Goal: Transaction & Acquisition: Purchase product/service

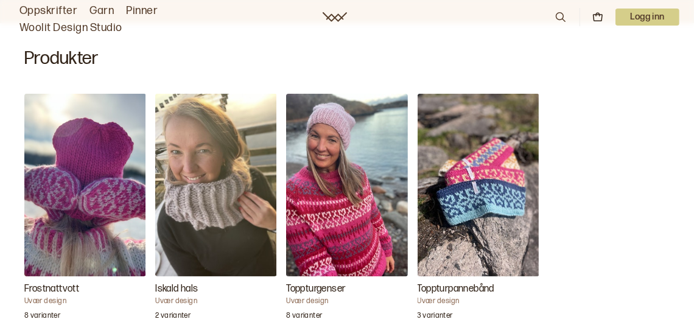
scroll to position [391, 0]
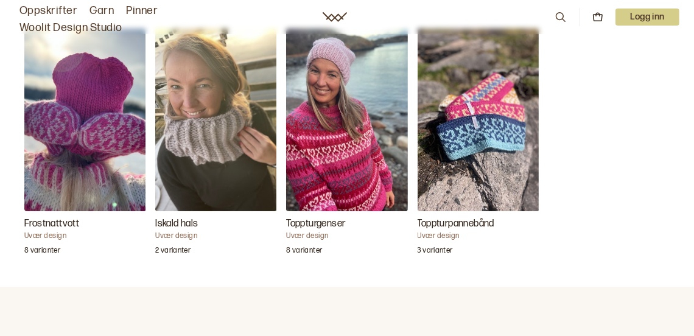
click at [308, 224] on h3 "Toppturgenser" at bounding box center [347, 224] width 122 height 15
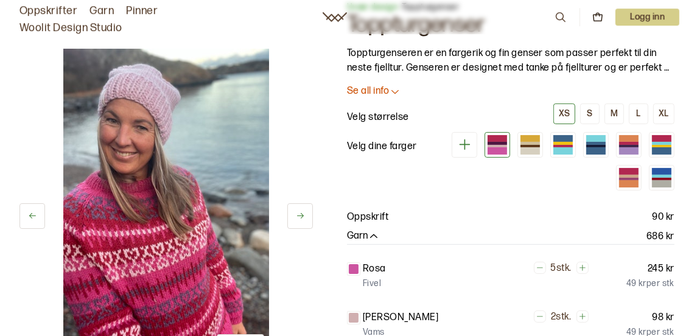
scroll to position [65, 0]
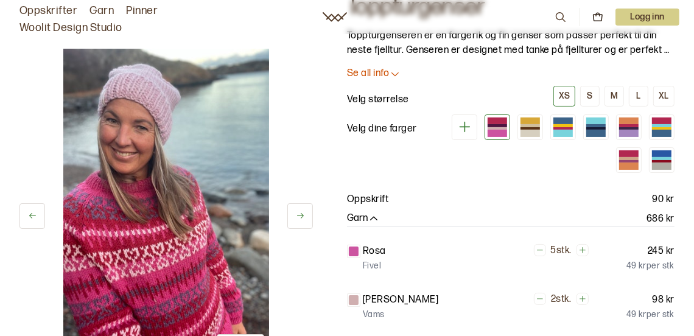
click at [367, 75] on p "Se all info" at bounding box center [368, 74] width 42 height 13
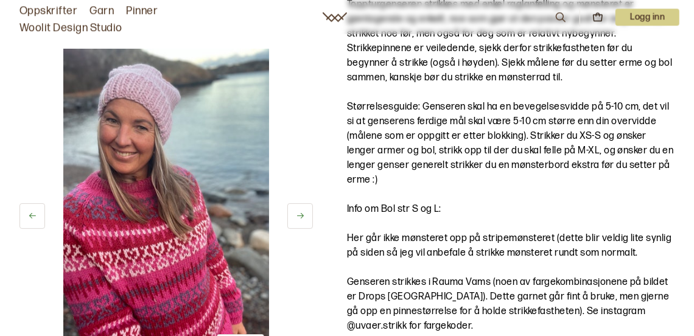
scroll to position [195, 0]
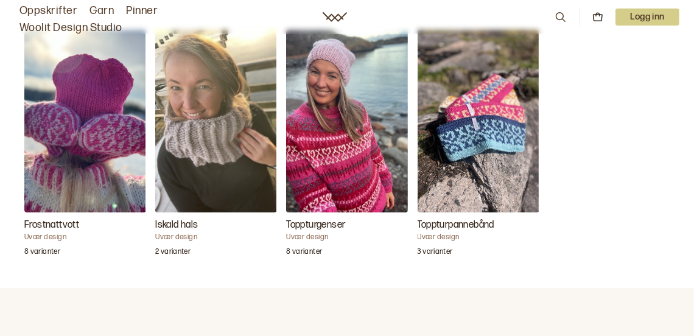
scroll to position [391, 0]
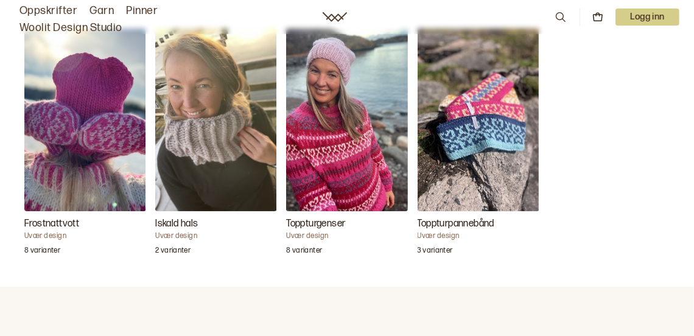
click at [369, 173] on img "Toppturgenser" at bounding box center [347, 120] width 122 height 183
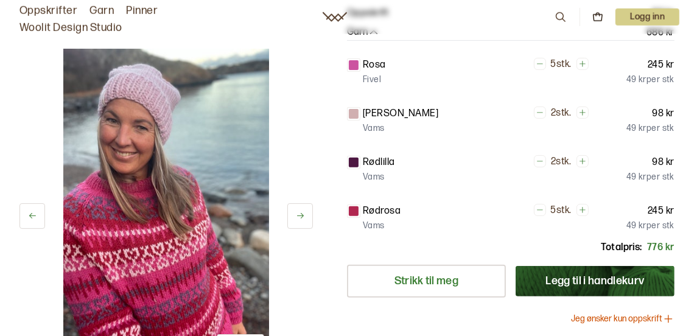
scroll to position [261, 0]
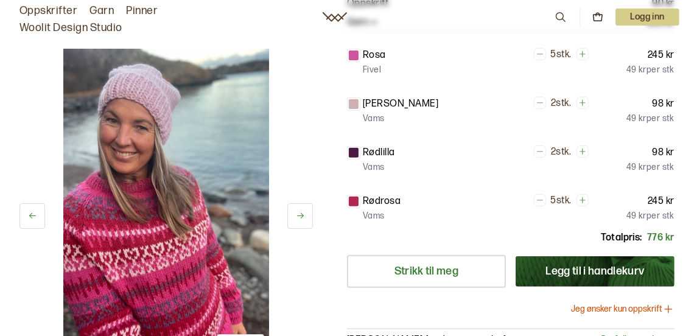
click at [593, 304] on button "Jeg ønsker kun oppskrift" at bounding box center [622, 309] width 103 height 12
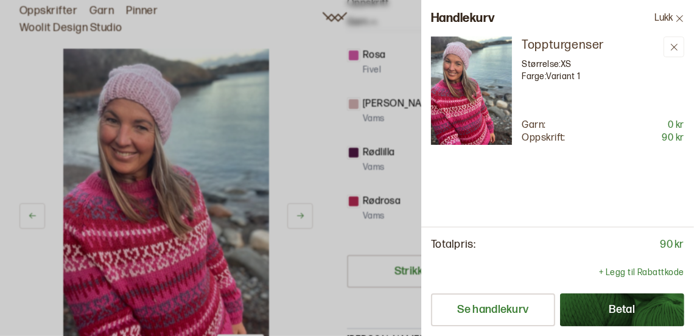
click at [537, 60] on p "Størrelse: XS" at bounding box center [589, 64] width 137 height 12
click at [548, 46] on p "Toppturgenser" at bounding box center [589, 45] width 137 height 17
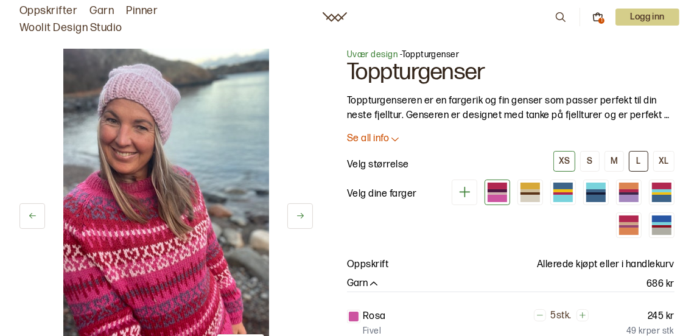
click at [640, 163] on div "L" at bounding box center [638, 161] width 4 height 11
click at [380, 165] on p "Velg størrelse" at bounding box center [378, 165] width 62 height 15
click at [371, 138] on p "Se all info" at bounding box center [368, 139] width 42 height 13
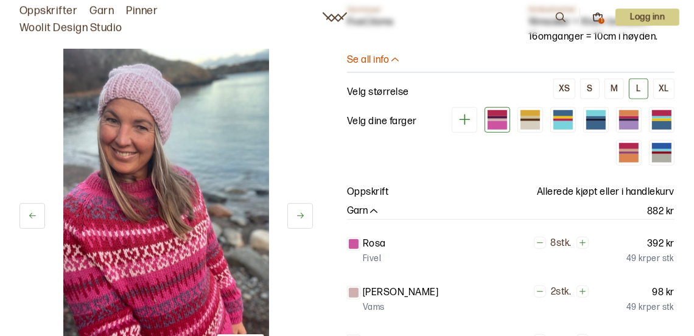
scroll to position [653, 0]
click at [591, 191] on p "Allerede kjøpt eller i handlekurv" at bounding box center [606, 192] width 138 height 15
click at [599, 19] on div "1" at bounding box center [601, 21] width 6 height 6
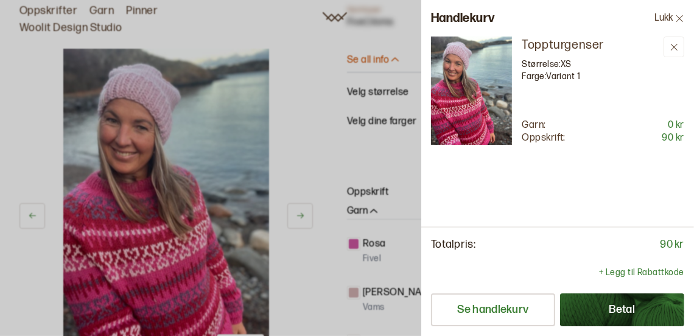
click at [563, 64] on p "Størrelse: XS" at bounding box center [589, 64] width 137 height 12
click at [678, 46] on icon at bounding box center [673, 47] width 9 height 9
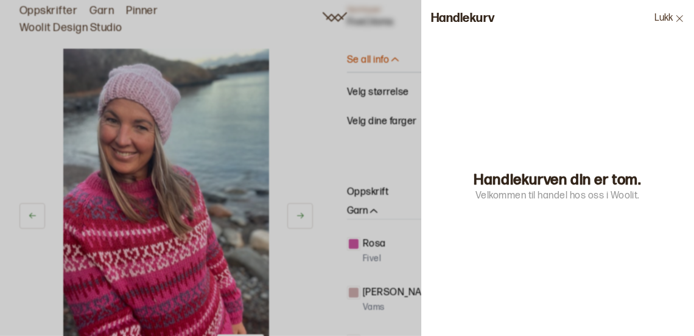
drag, startPoint x: 672, startPoint y: 9, endPoint x: 669, endPoint y: 18, distance: 8.9
click at [670, 13] on button "Lukk" at bounding box center [668, 18] width 49 height 37
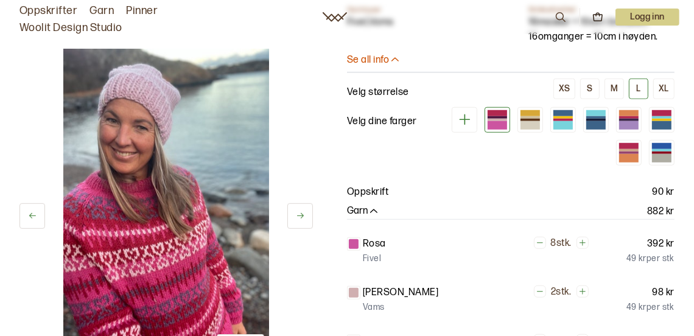
click at [669, 19] on p "Logg inn" at bounding box center [647, 17] width 64 height 17
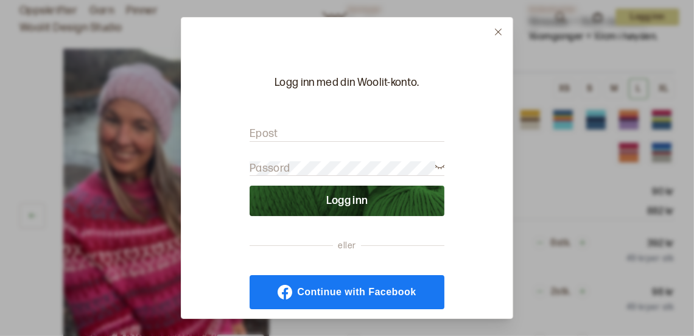
click at [496, 30] on icon at bounding box center [498, 32] width 7 height 7
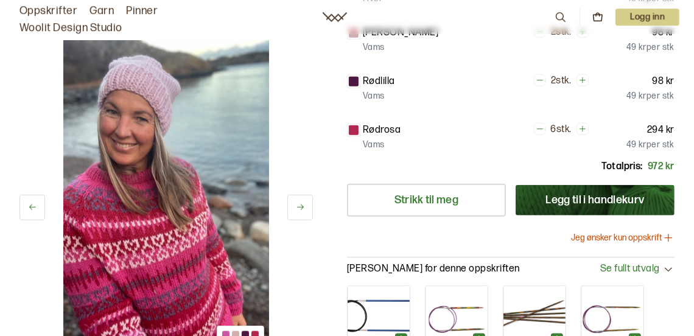
scroll to position [914, 0]
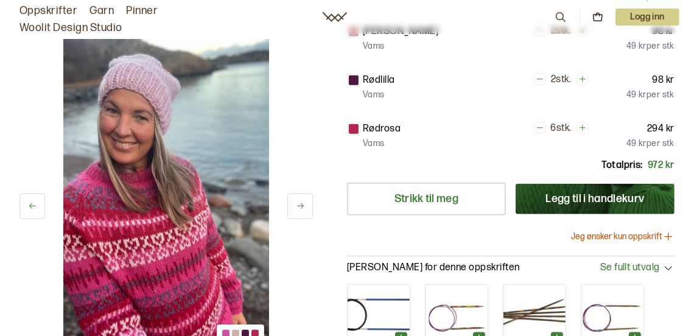
click at [605, 237] on button "Jeg ønsker kun oppskrift" at bounding box center [622, 237] width 103 height 12
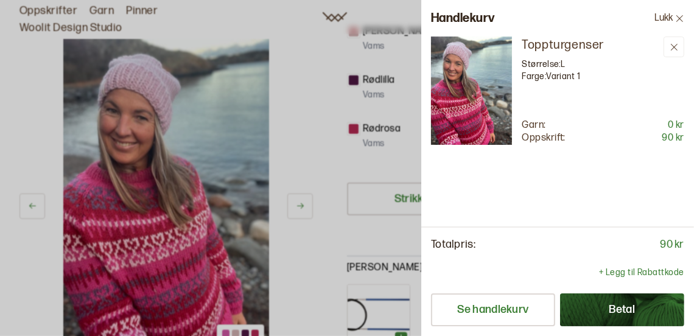
click at [605, 317] on button "Betal" at bounding box center [622, 309] width 124 height 33
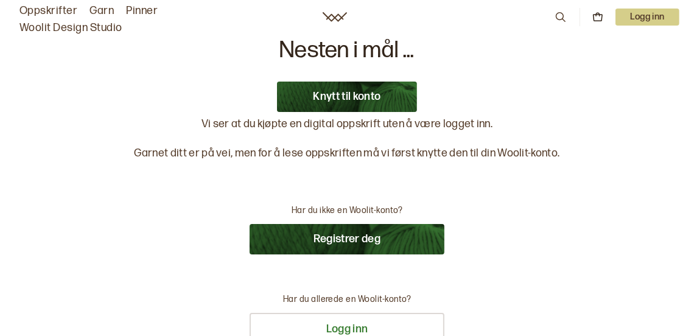
click at [339, 239] on button "Registrer deg" at bounding box center [346, 239] width 195 height 30
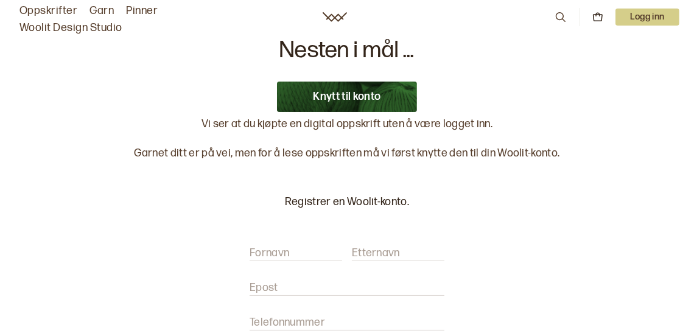
scroll to position [189, 0]
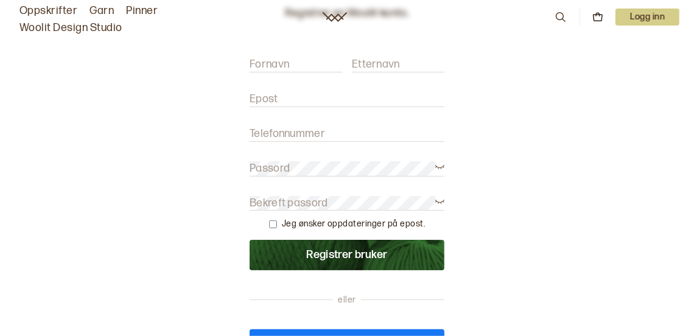
click at [319, 92] on input "Epost" at bounding box center [346, 99] width 195 height 15
click at [309, 65] on input "Fornavn" at bounding box center [295, 64] width 92 height 15
type input "[PERSON_NAME]"
click at [386, 68] on label "Etternavn" at bounding box center [376, 64] width 48 height 15
click at [386, 68] on input "Etternavn" at bounding box center [398, 64] width 92 height 15
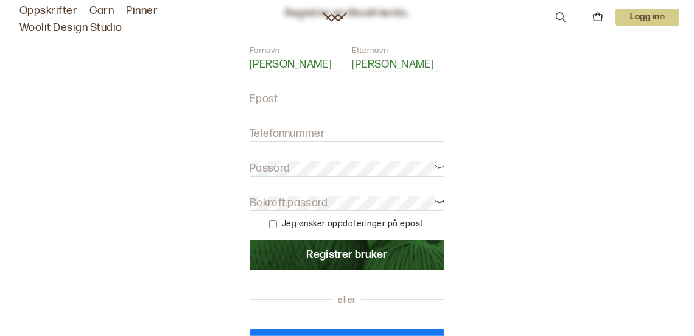
type input "[PERSON_NAME]"
click at [374, 83] on form "Fornavn [PERSON_NAME] [PERSON_NAME] Epost Telefonnummer Passord Bekreft passord…" at bounding box center [346, 157] width 195 height 225
click at [371, 95] on input "Epost" at bounding box center [346, 99] width 195 height 15
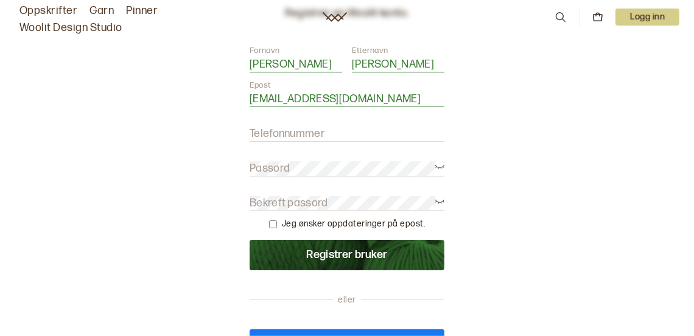
type input "[EMAIL_ADDRESS][DOMAIN_NAME]"
click at [363, 128] on input "Telefonnummer" at bounding box center [346, 134] width 195 height 15
type input "99041220"
click at [360, 155] on form "Fornavn [PERSON_NAME] [PERSON_NAME] Epost [EMAIL_ADDRESS][DOMAIN_NAME] Telefonn…" at bounding box center [346, 157] width 195 height 225
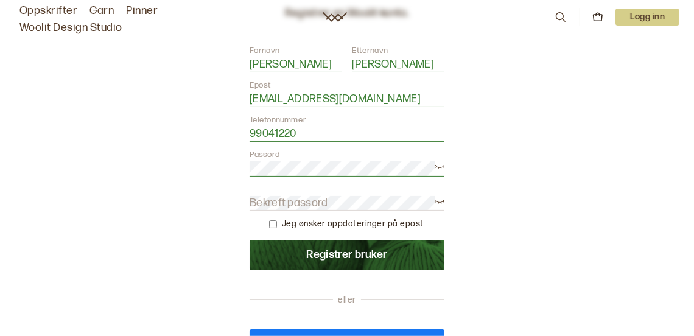
click at [348, 195] on form "Fornavn [PERSON_NAME] [PERSON_NAME] Epost [EMAIL_ADDRESS][DOMAIN_NAME] Telefonn…" at bounding box center [346, 157] width 195 height 225
click at [316, 255] on button "Registrer bruker" at bounding box center [346, 255] width 195 height 30
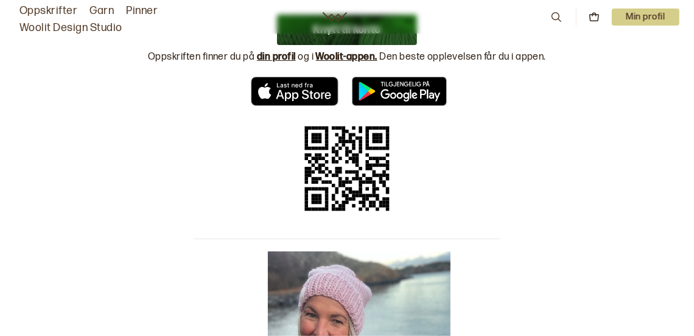
scroll to position [240, 0]
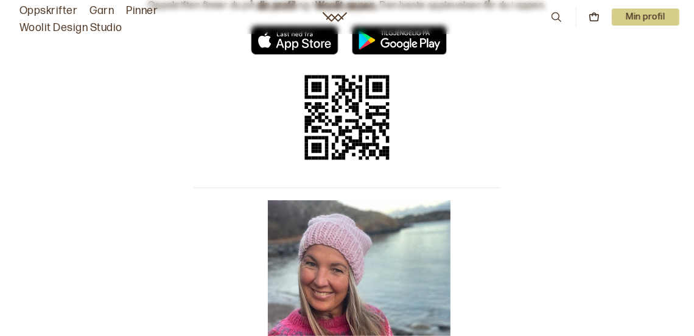
click at [626, 168] on div "Takk for din ordre! Du har kjøpt: 1 x: Oppskrift: Toppturgenser Du vil om kort …" at bounding box center [347, 186] width 694 height 853
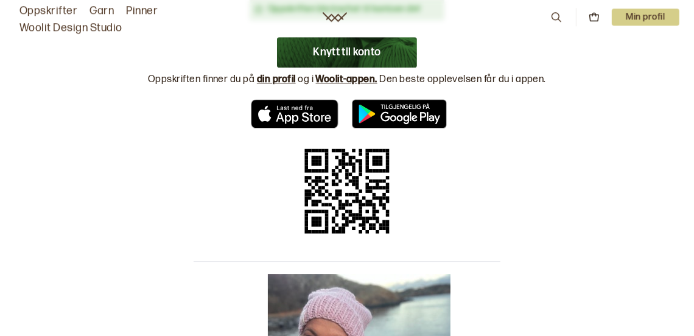
scroll to position [138, 0]
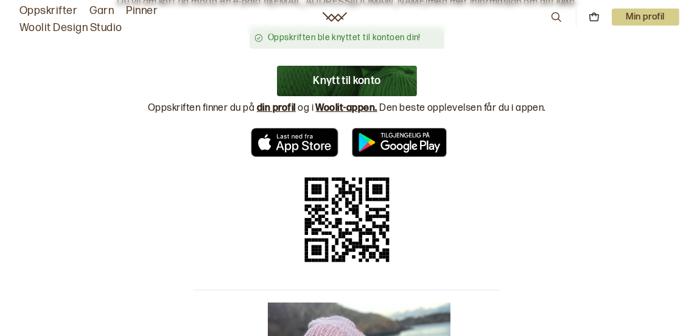
click at [277, 109] on link "din profil" at bounding box center [276, 108] width 39 height 12
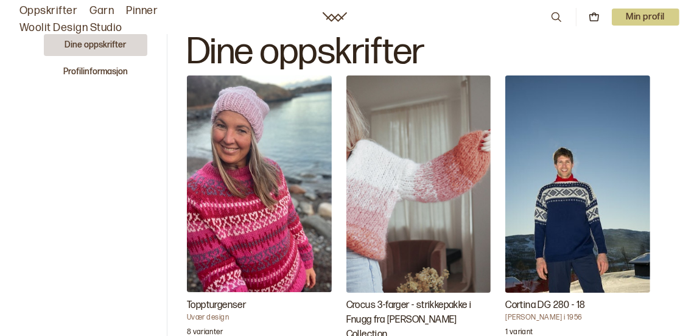
click at [646, 15] on p "Min profil" at bounding box center [645, 17] width 68 height 17
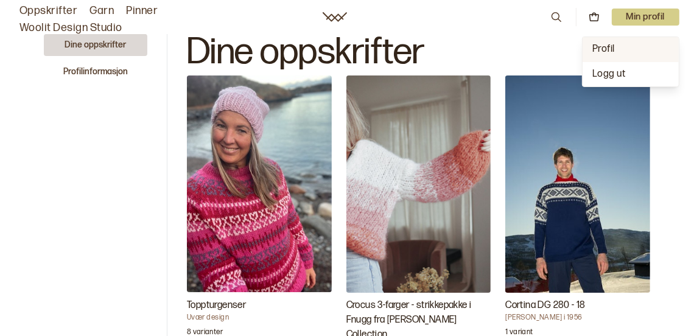
click at [608, 51] on span "Profil" at bounding box center [603, 49] width 23 height 12
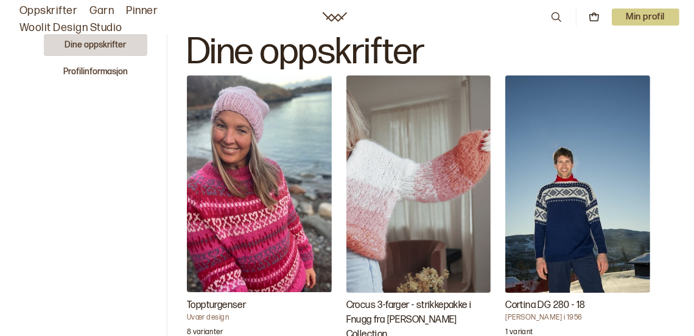
click at [124, 49] on button "Dine oppskrifter" at bounding box center [95, 45] width 103 height 22
click at [84, 43] on button "Dine oppskrifter" at bounding box center [95, 45] width 103 height 22
click at [202, 145] on img "Toppturgenser" at bounding box center [259, 183] width 145 height 217
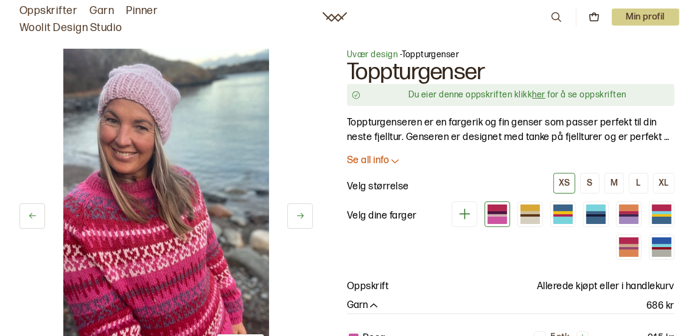
click at [541, 96] on link "her" at bounding box center [538, 94] width 13 height 10
click at [540, 94] on link "her" at bounding box center [538, 94] width 13 height 10
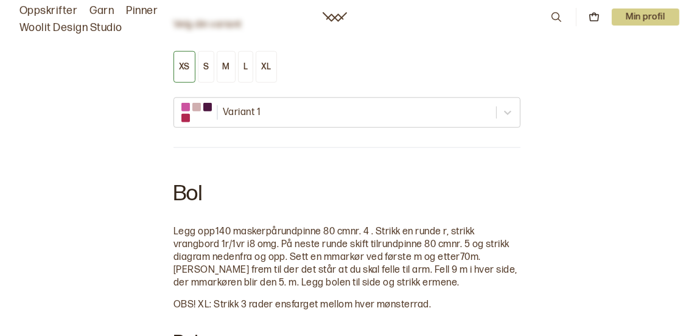
scroll to position [835, 0]
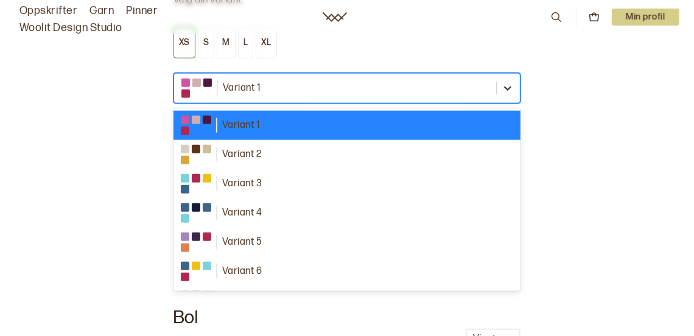
click at [514, 91] on div at bounding box center [507, 88] width 22 height 22
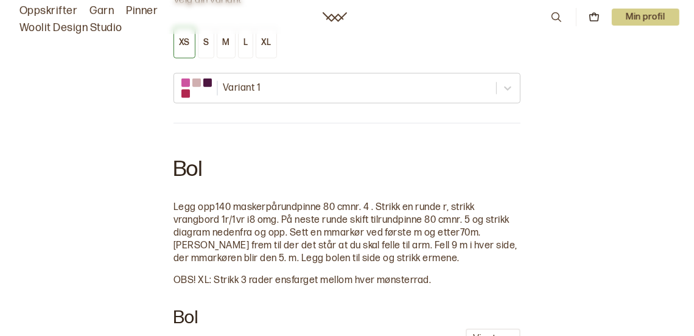
drag, startPoint x: 563, startPoint y: 86, endPoint x: 548, endPoint y: 88, distance: 15.3
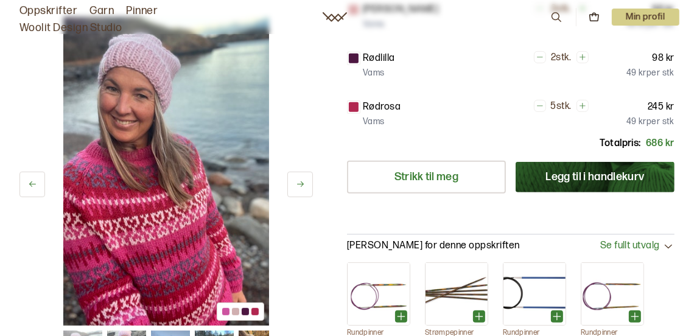
scroll to position [0, 0]
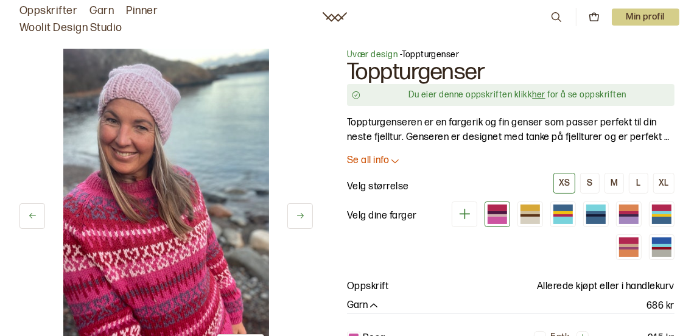
click at [537, 93] on link "her" at bounding box center [538, 94] width 13 height 10
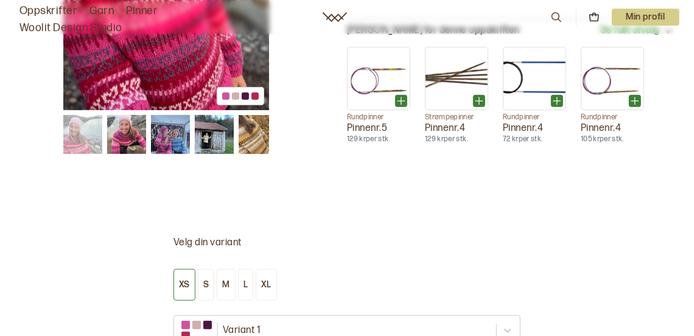
scroll to position [639, 0]
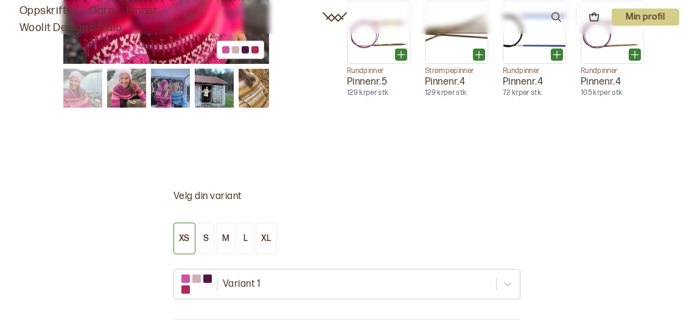
click at [175, 96] on img at bounding box center [170, 88] width 39 height 39
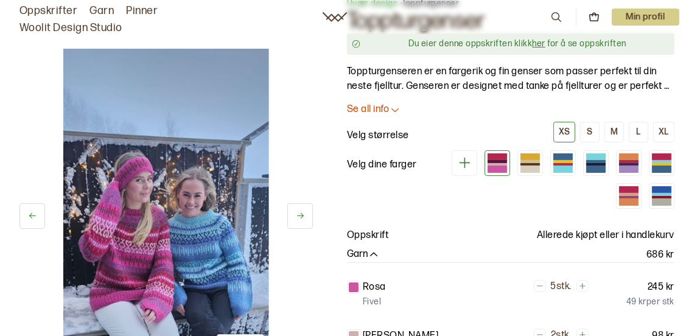
scroll to position [0, 0]
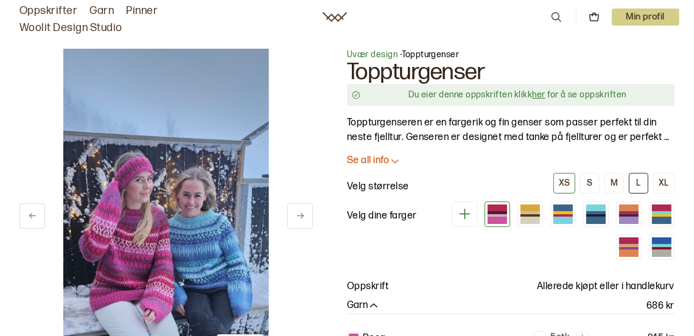
click at [640, 181] on div "L" at bounding box center [638, 183] width 4 height 11
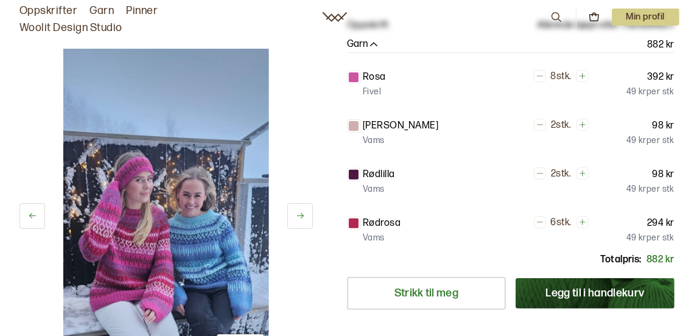
scroll to position [195, 0]
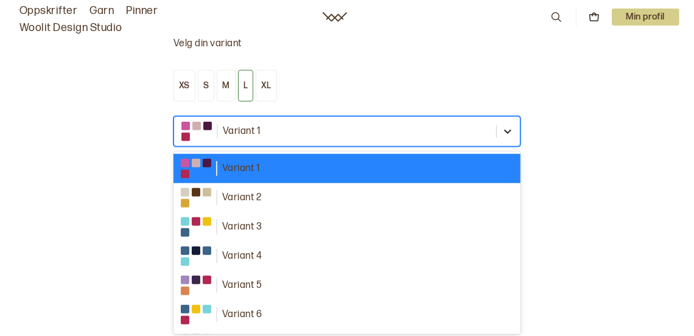
click at [512, 141] on div "Variant 1" at bounding box center [346, 131] width 347 height 30
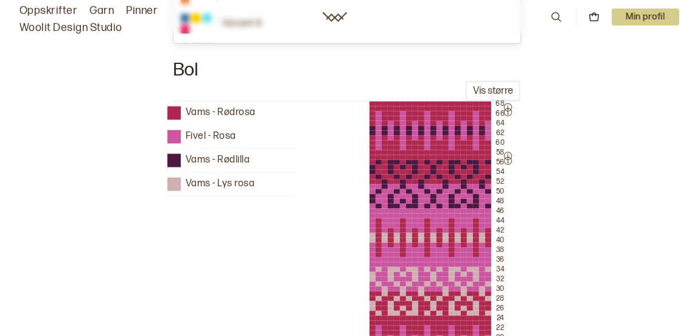
scroll to position [1053, 0]
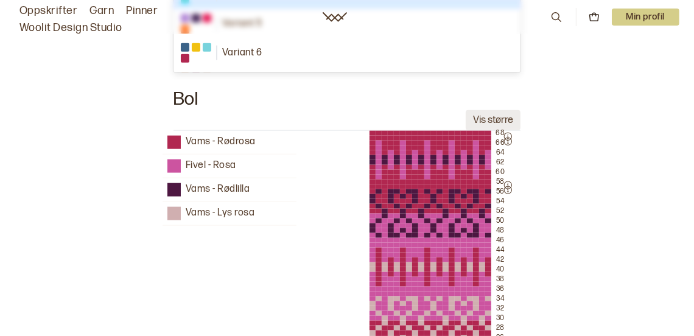
click at [487, 120] on button "Vis større" at bounding box center [492, 120] width 55 height 20
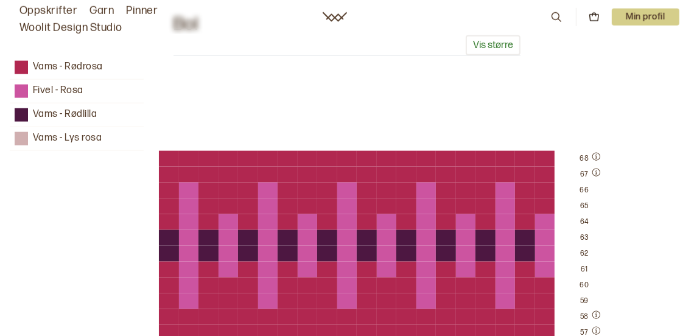
scroll to position [1118, 0]
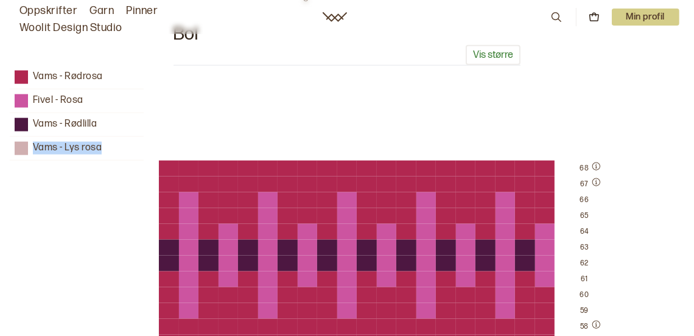
drag, startPoint x: 284, startPoint y: 116, endPoint x: 425, endPoint y: 147, distance: 143.8
click at [425, 147] on div "Vams - Rødrosa Fivel - Rosa Vams - Rødlilla Vams - Lys rosa" at bounding box center [305, 113] width 591 height 95
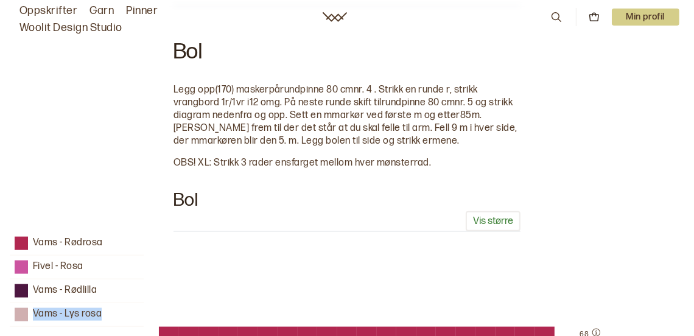
scroll to position [979, 0]
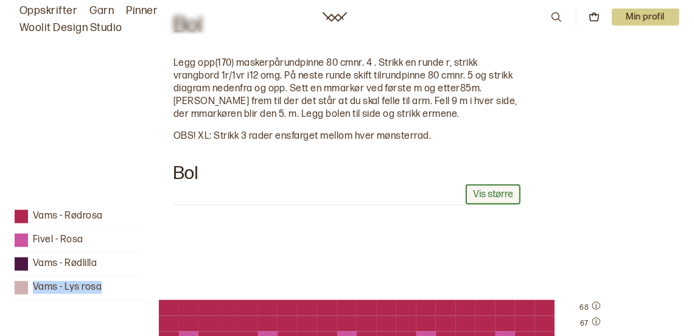
click at [476, 197] on button "Vis større" at bounding box center [492, 194] width 55 height 20
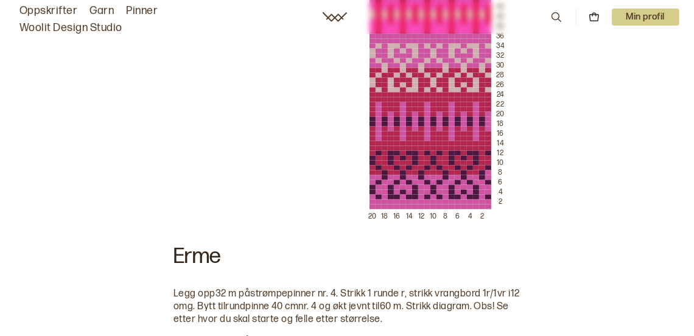
scroll to position [1240, 0]
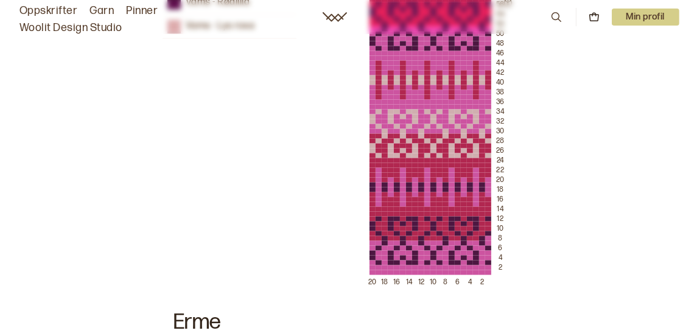
drag, startPoint x: 484, startPoint y: 136, endPoint x: 377, endPoint y: 156, distance: 108.4
click at [378, 156] on div "68 66 64 62 60 58 56 54 52 50 48 46 44 42 40 38 36 34 32 30 28 26 24 22 20 18 1…" at bounding box center [445, 115] width 152 height 342
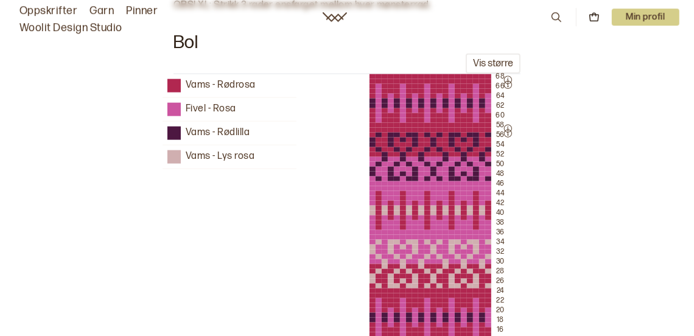
scroll to position [1110, 0]
click at [560, 207] on div "Vams - Rødrosa Fivel - Rosa Vams - Rødlilla Vams - Lys rosa 68 66 64 62 60 58 5…" at bounding box center [342, 245] width 664 height 342
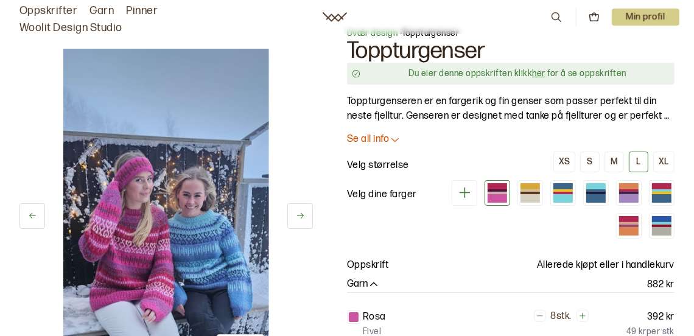
scroll to position [0, 0]
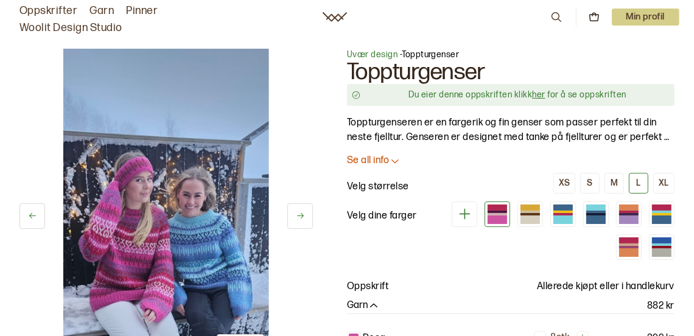
click at [374, 161] on p "Se all info" at bounding box center [368, 161] width 42 height 13
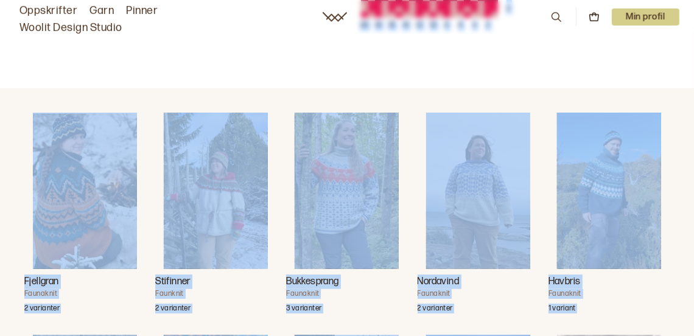
scroll to position [3393, 0]
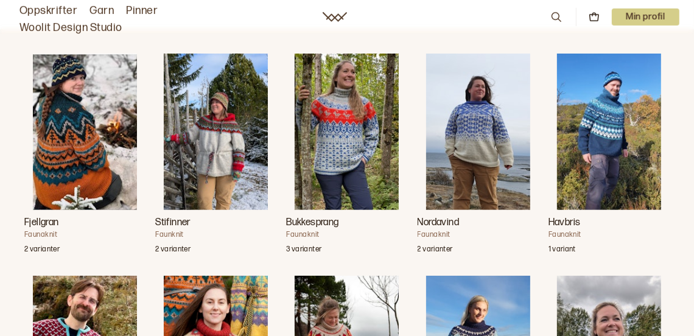
drag, startPoint x: 352, startPoint y: 120, endPoint x: 504, endPoint y: 25, distance: 179.6
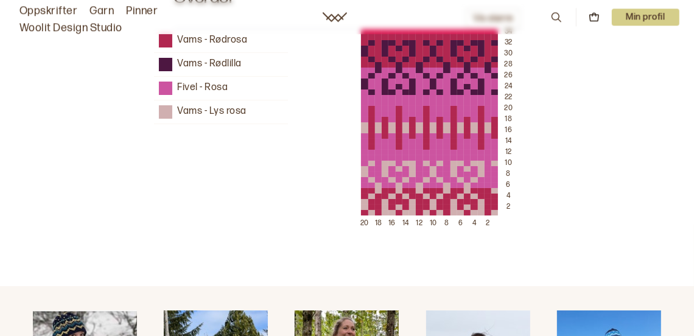
scroll to position [3132, 0]
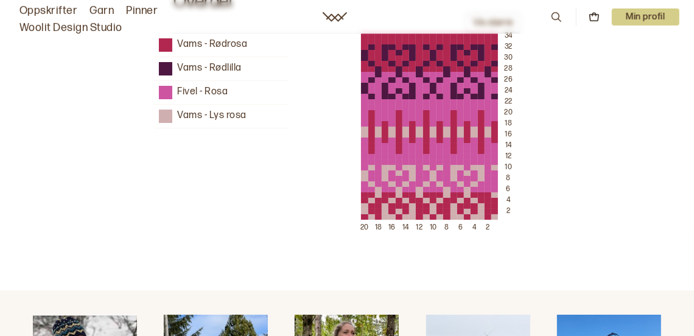
copy icon
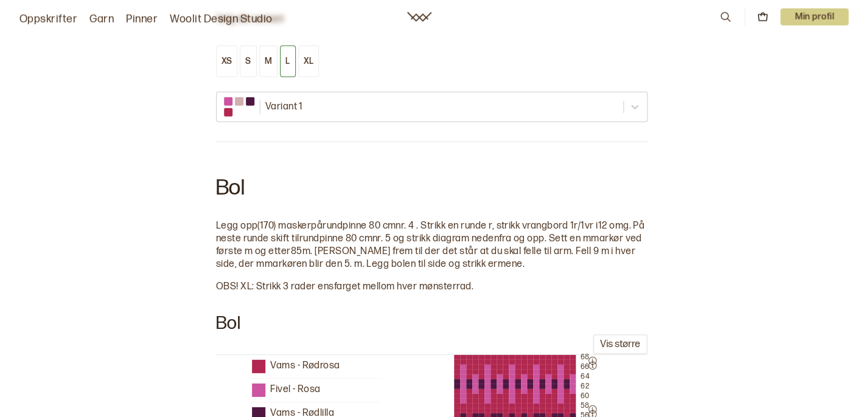
scroll to position [1360, 0]
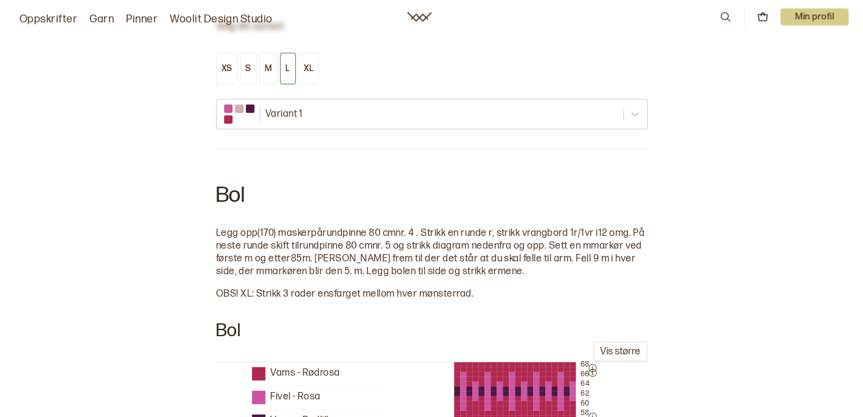
drag, startPoint x: 91, startPoint y: 168, endPoint x: 98, endPoint y: 172, distance: 7.6
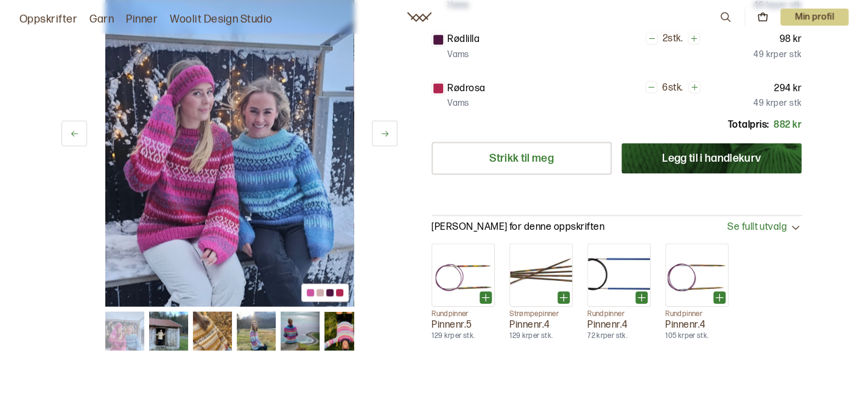
scroll to position [957, 0]
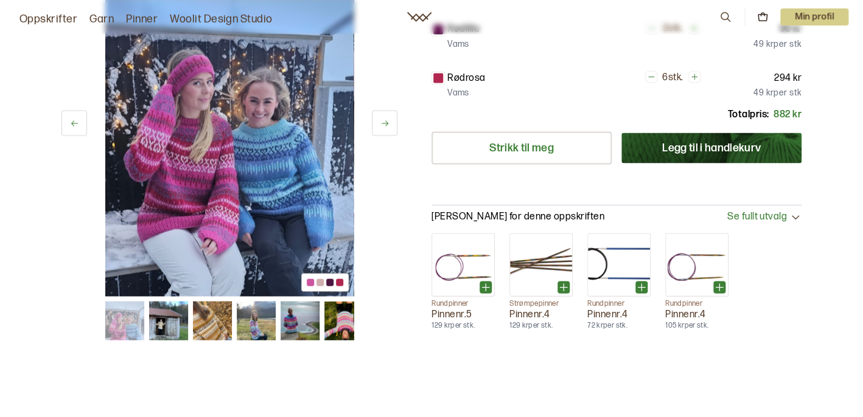
click at [693, 211] on span "Se fullt utvalg" at bounding box center [757, 217] width 60 height 13
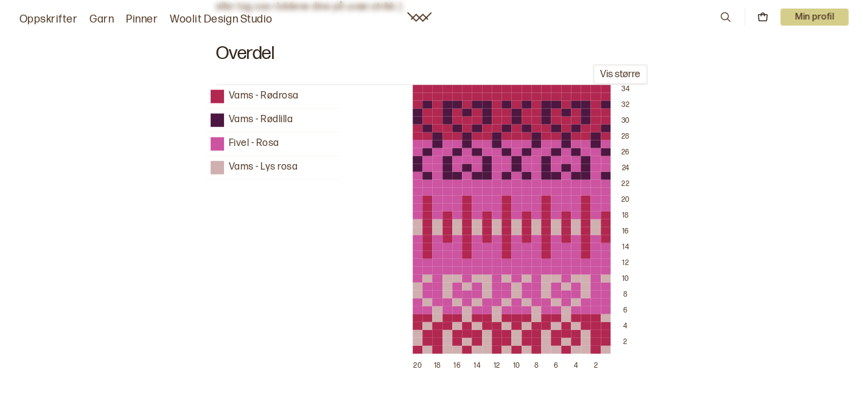
scroll to position [3308, 0]
